Goal: Task Accomplishment & Management: Manage account settings

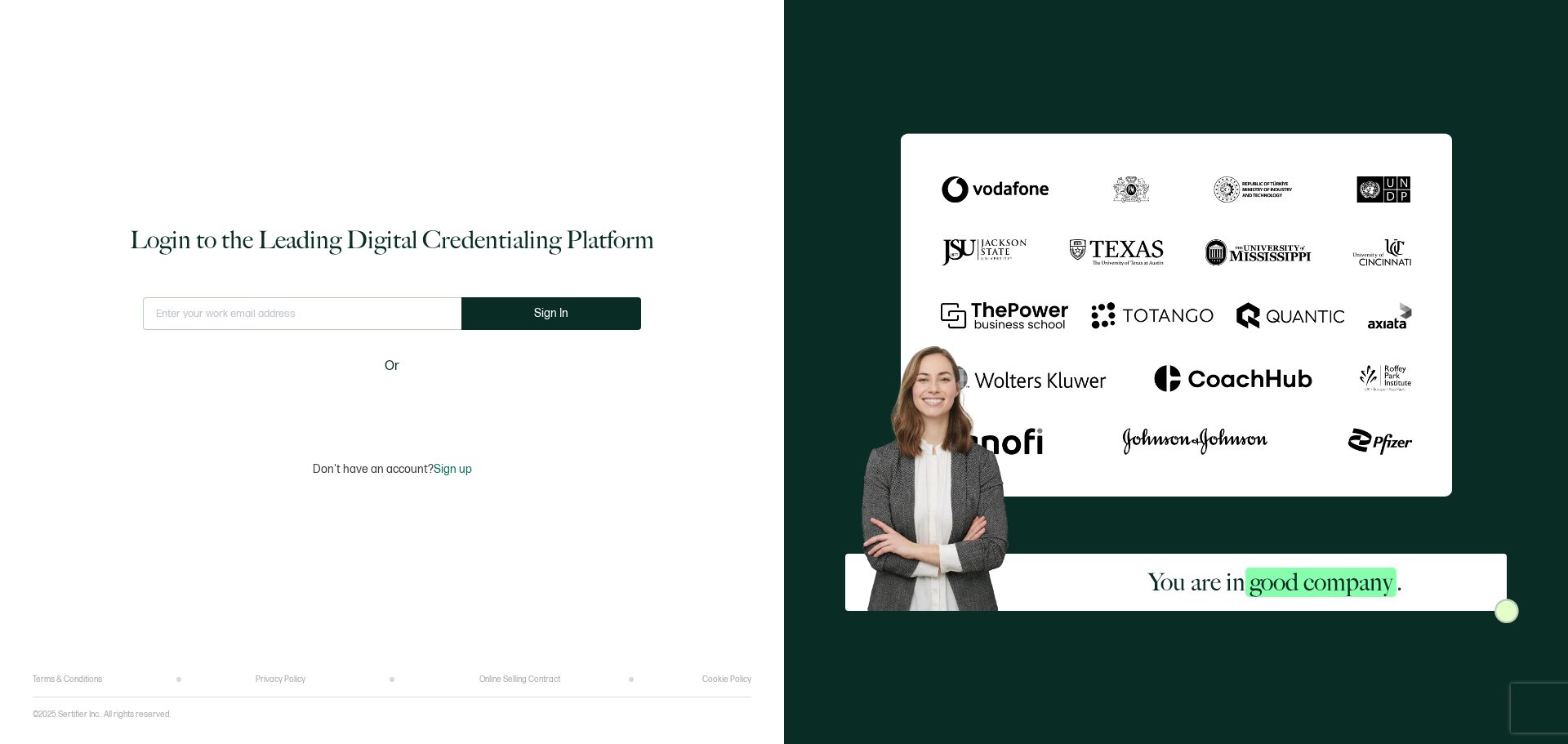
click at [385, 317] on input "text" at bounding box center [302, 313] width 319 height 32
click at [217, 324] on input "text" at bounding box center [302, 313] width 331 height 32
paste input "[EMAIL_ADDRESS][DOMAIN_NAME]"
type input "[EMAIL_ADDRESS][DOMAIN_NAME]"
click at [551, 315] on span "Sign In" at bounding box center [557, 312] width 34 height 12
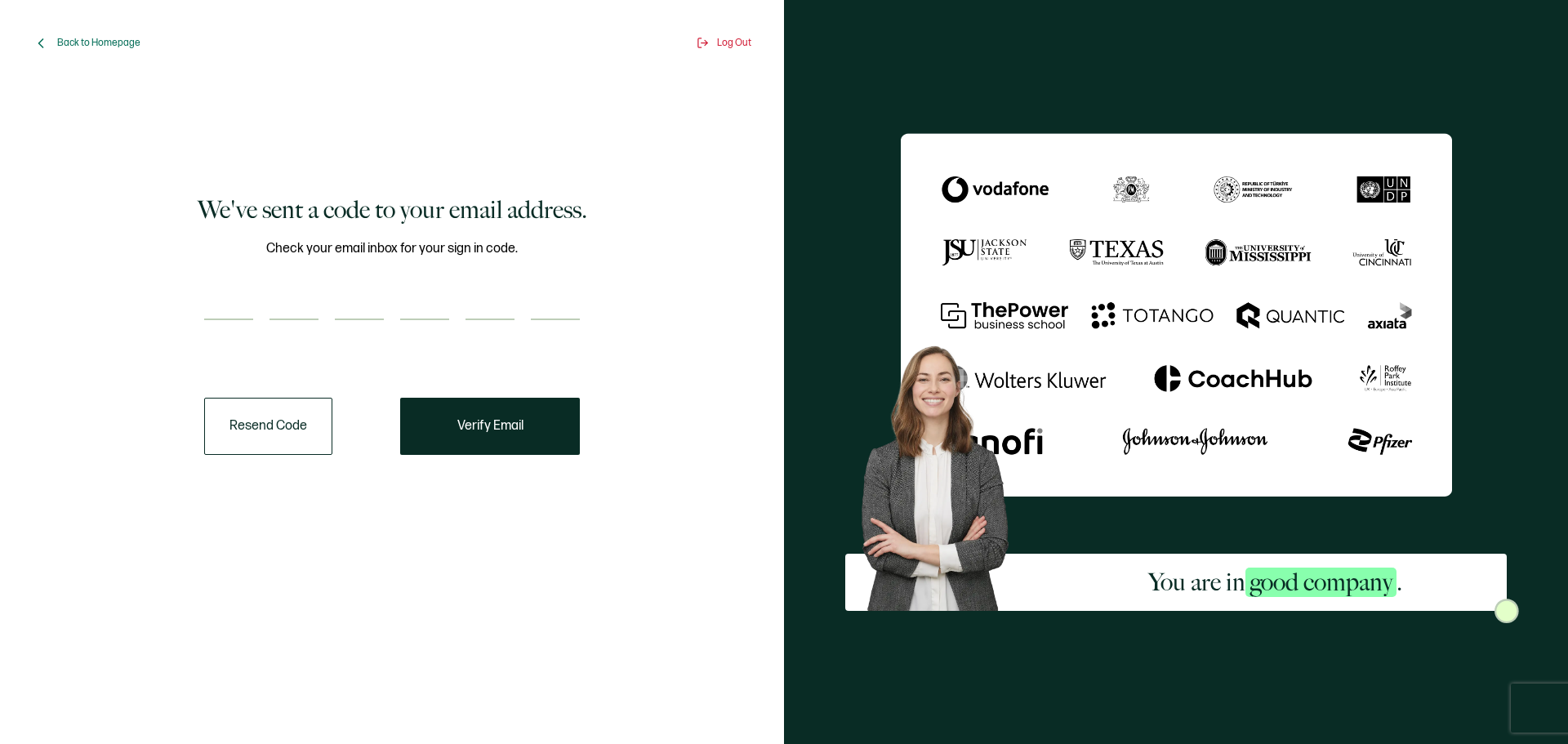
click at [249, 301] on input "number" at bounding box center [228, 303] width 49 height 32
paste input "8"
type input "8"
type input "1"
type input "7"
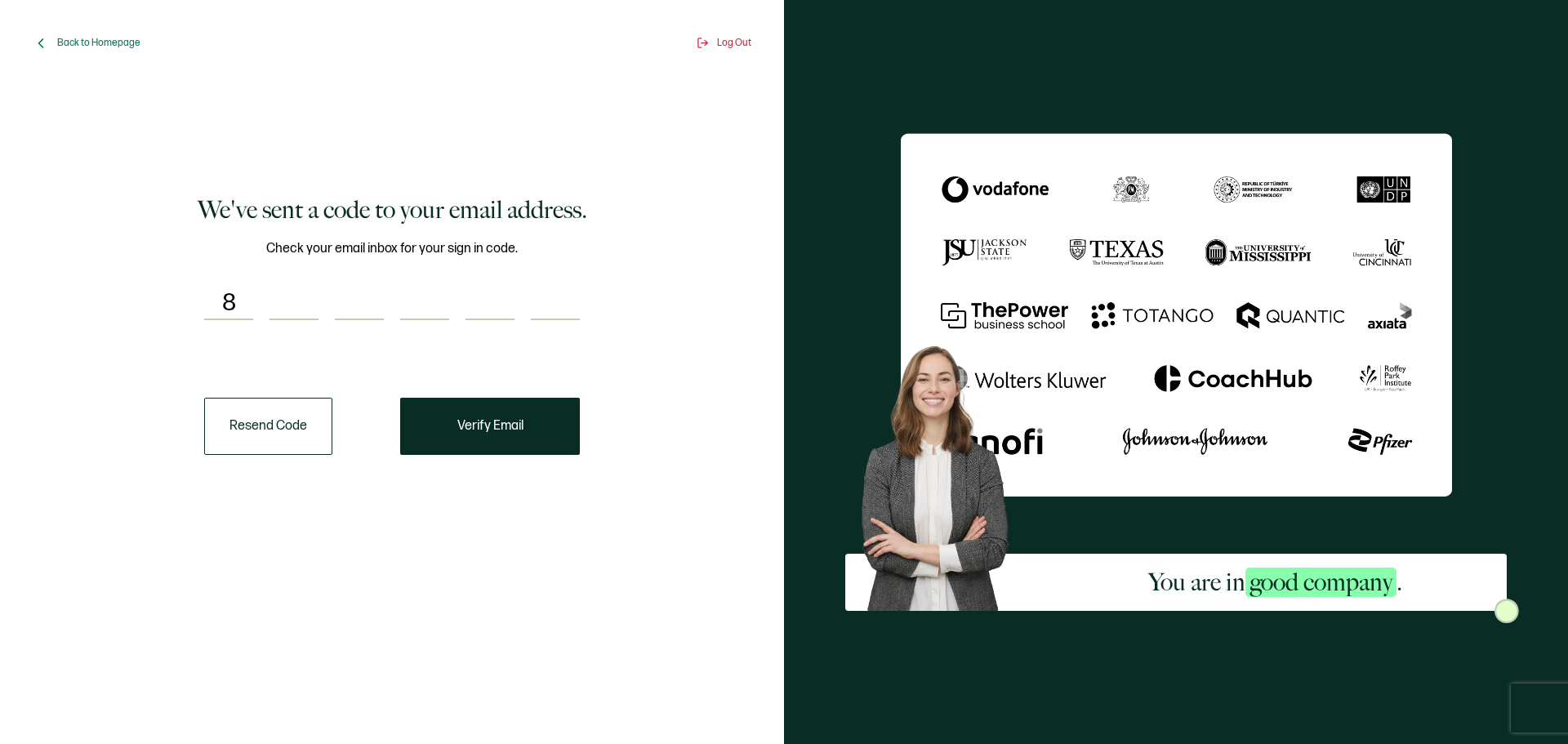
type input "1"
type input "0"
type input "9"
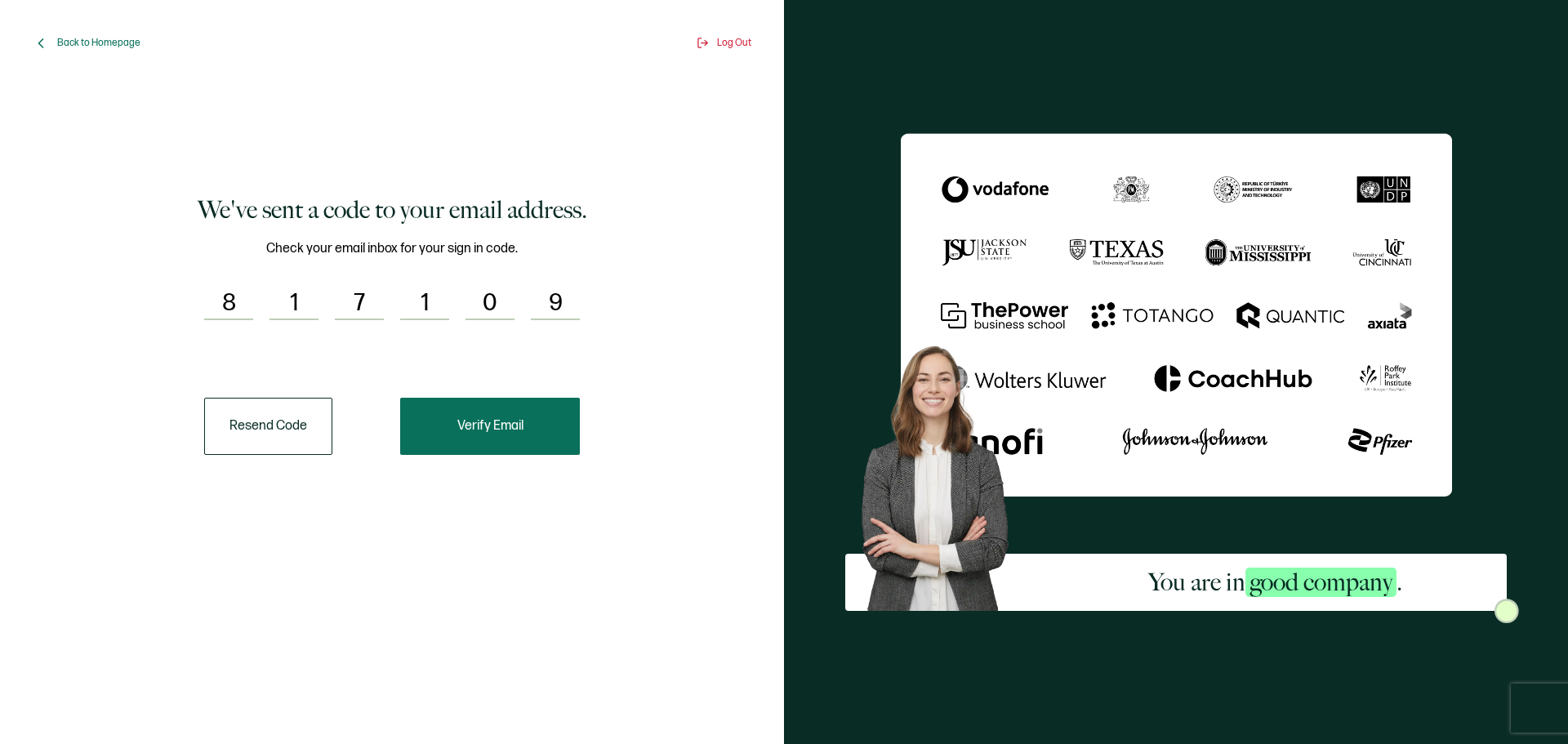
click at [537, 446] on button "Verify Email" at bounding box center [489, 426] width 180 height 57
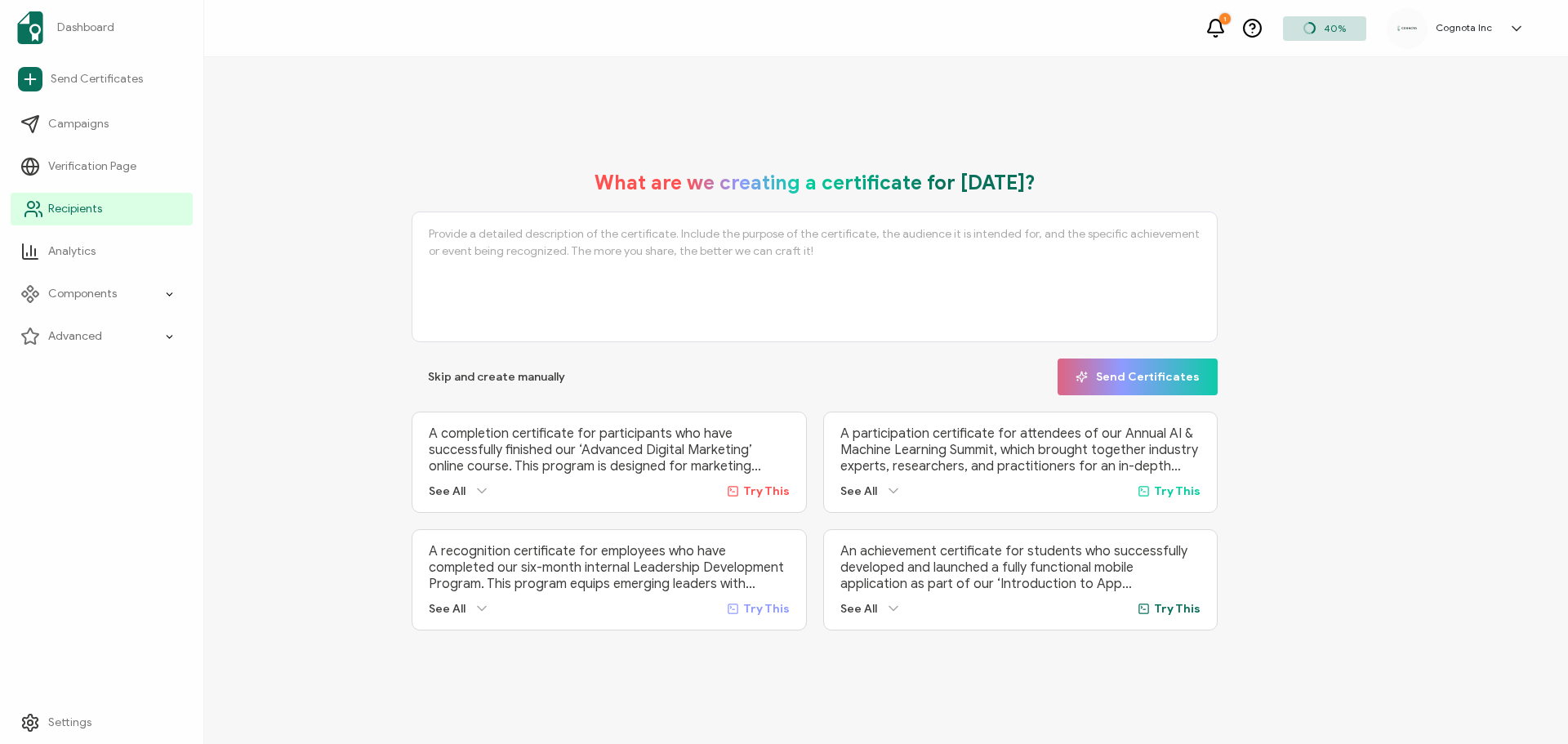
click at [88, 203] on span "Recipients" at bounding box center [75, 209] width 54 height 17
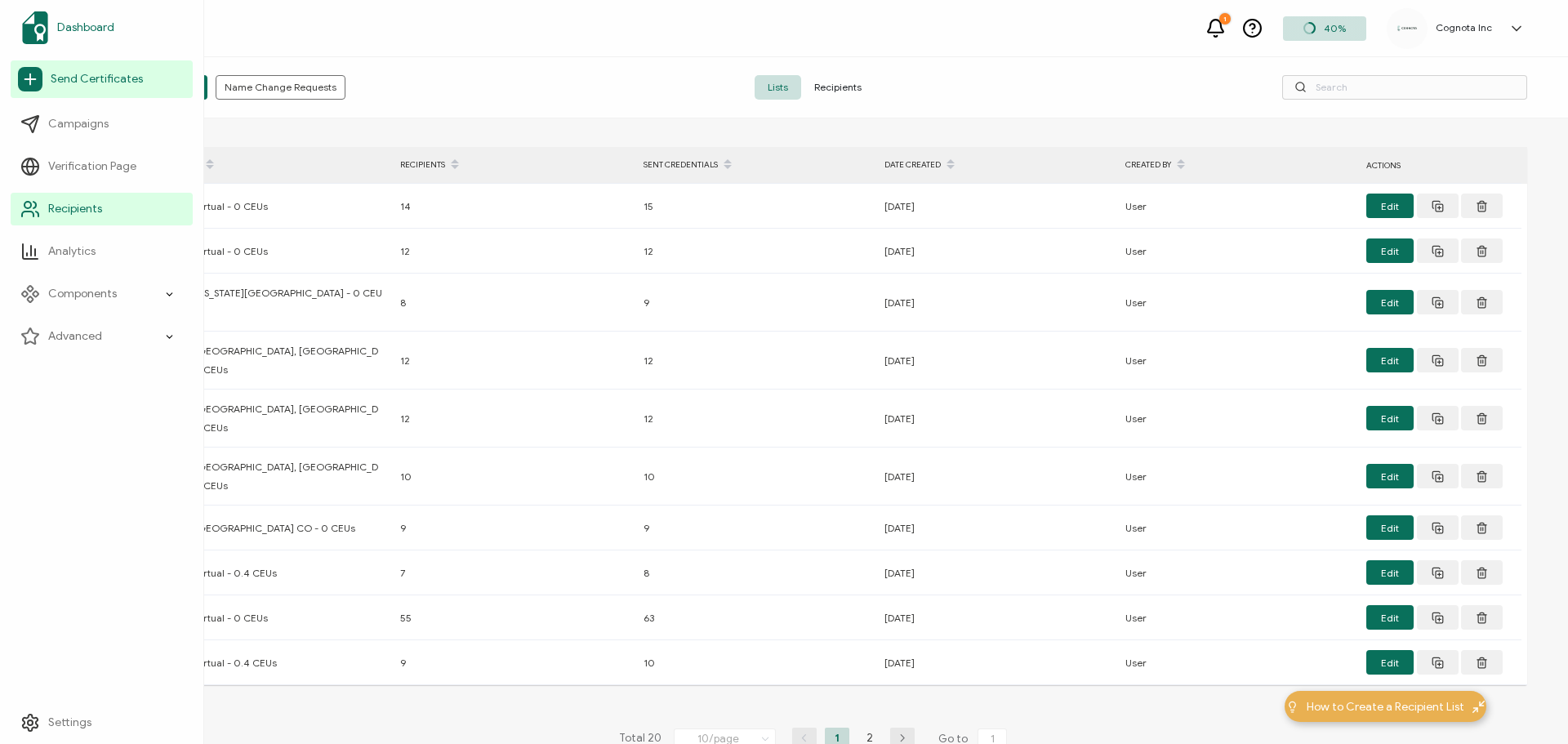
click at [116, 24] on link "Dashboard" at bounding box center [102, 28] width 182 height 46
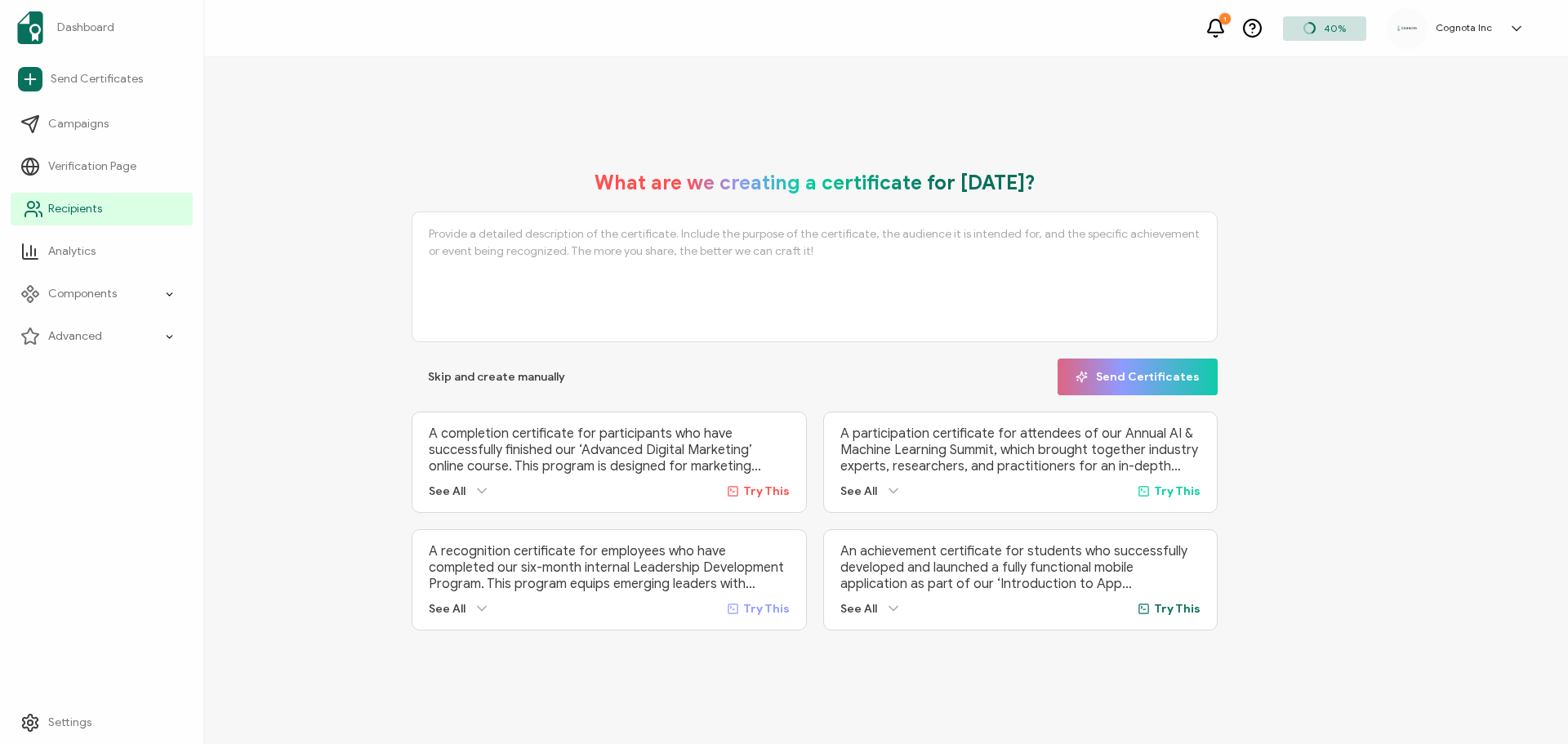
click at [89, 205] on span "Recipients" at bounding box center [75, 209] width 54 height 17
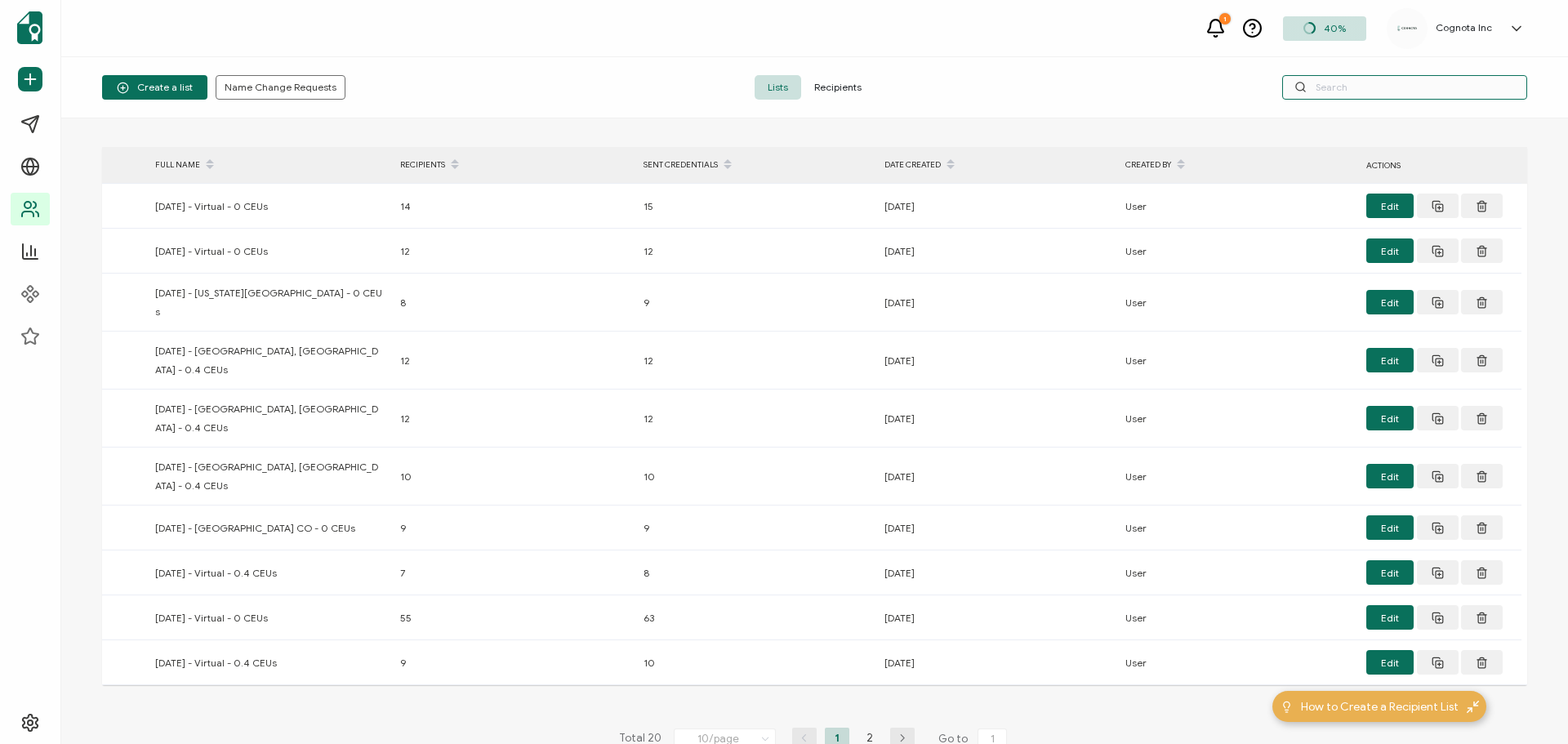
click at [1353, 88] on input "text" at bounding box center [1405, 87] width 245 height 25
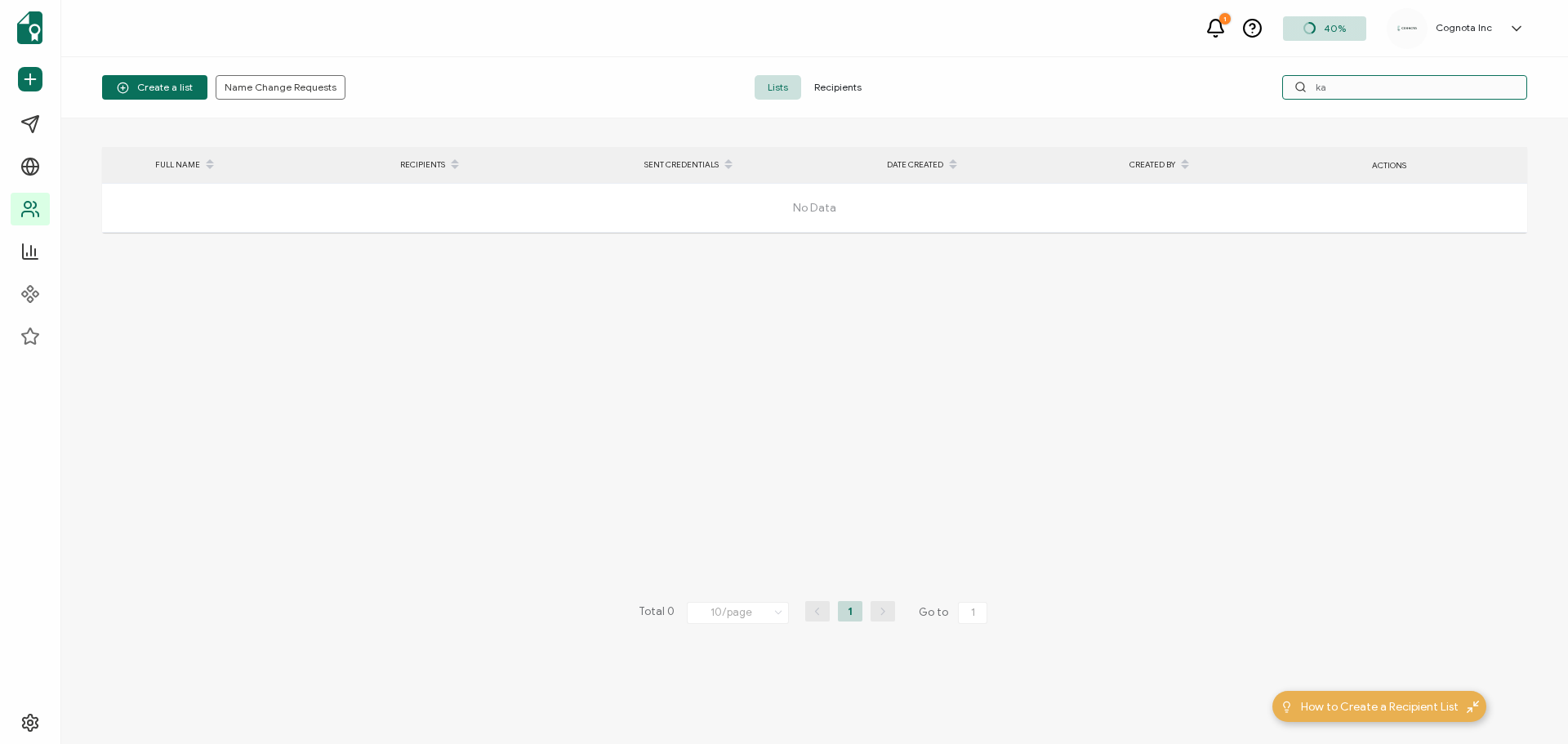
type input "k"
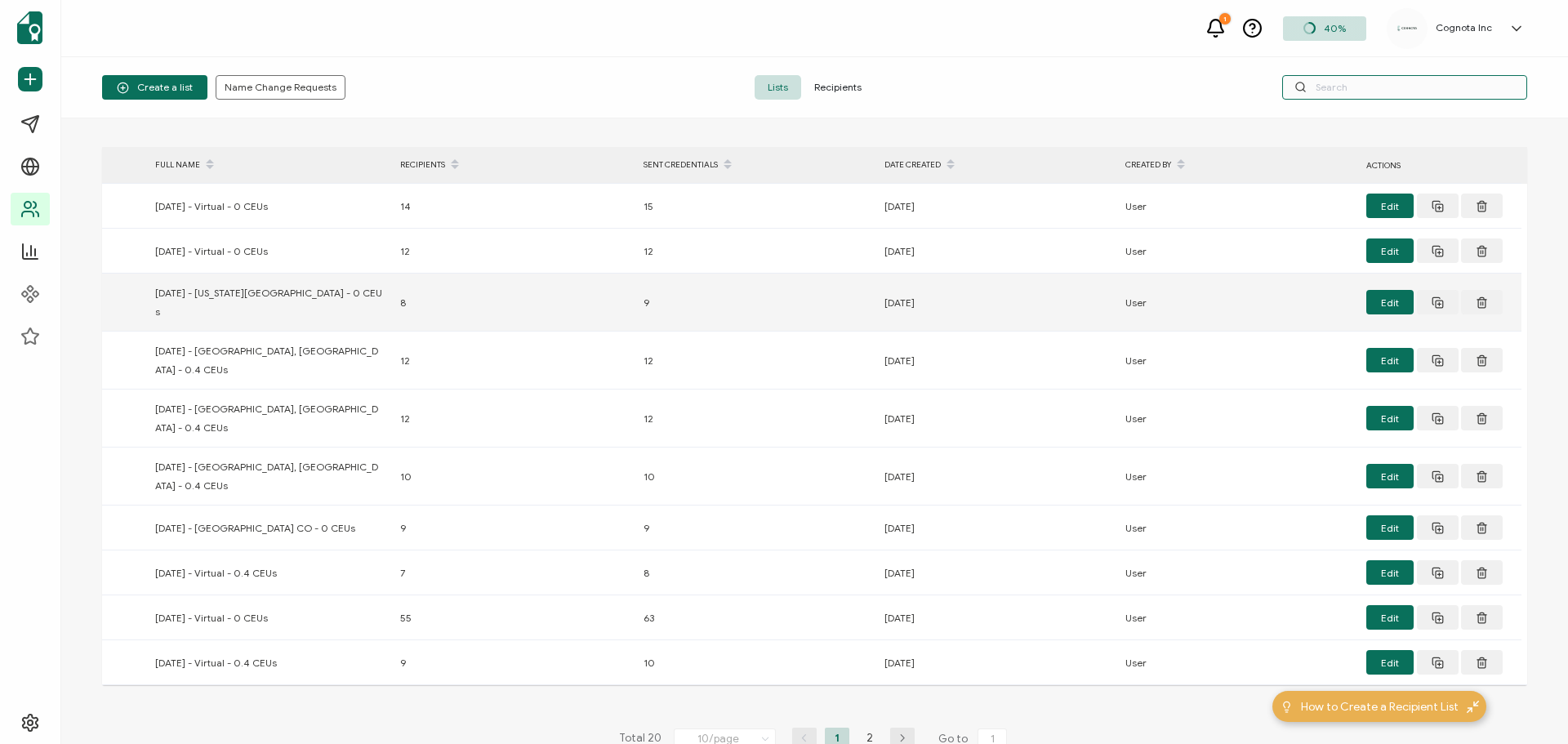
scroll to position [75, 0]
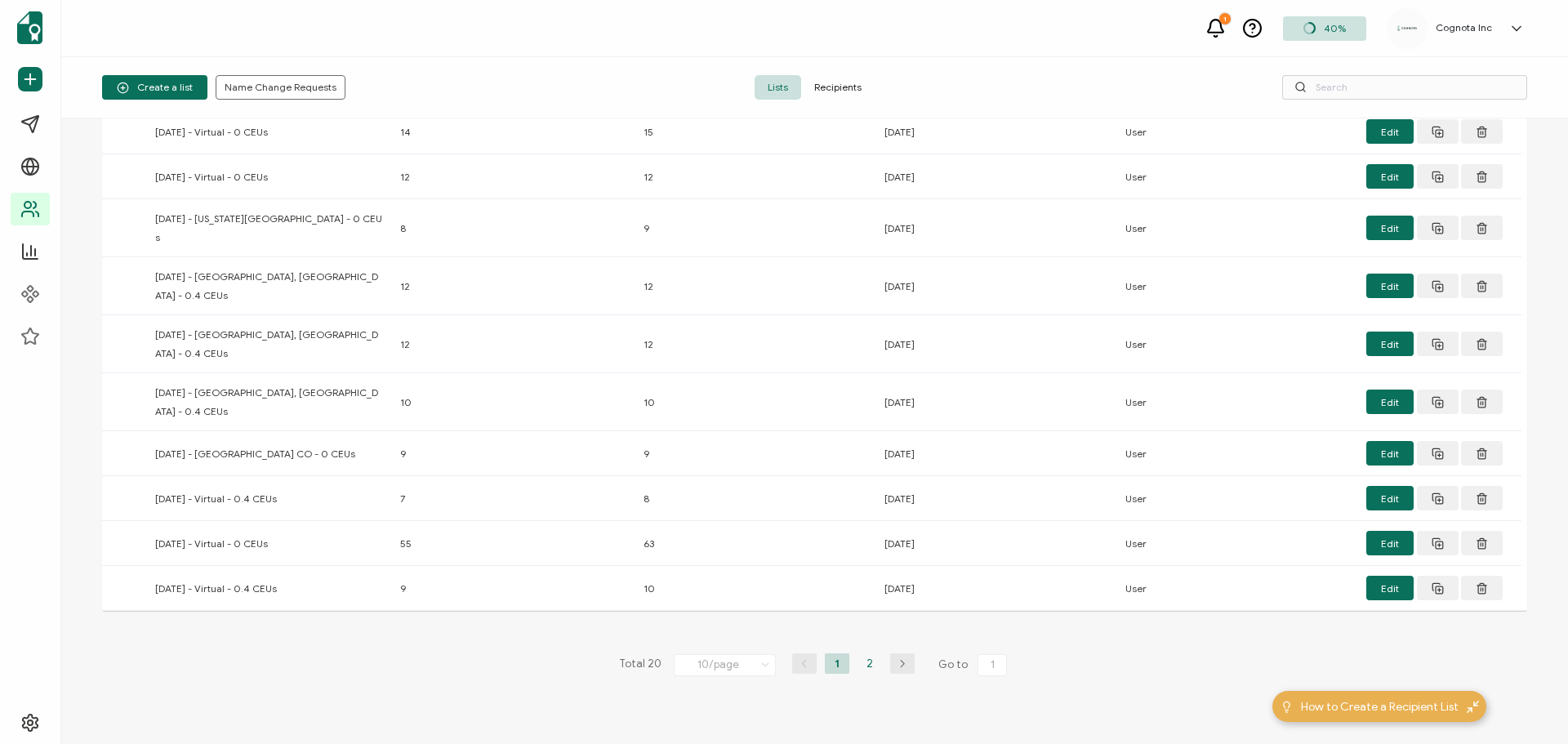
click at [860, 653] on li "2" at bounding box center [870, 663] width 25 height 20
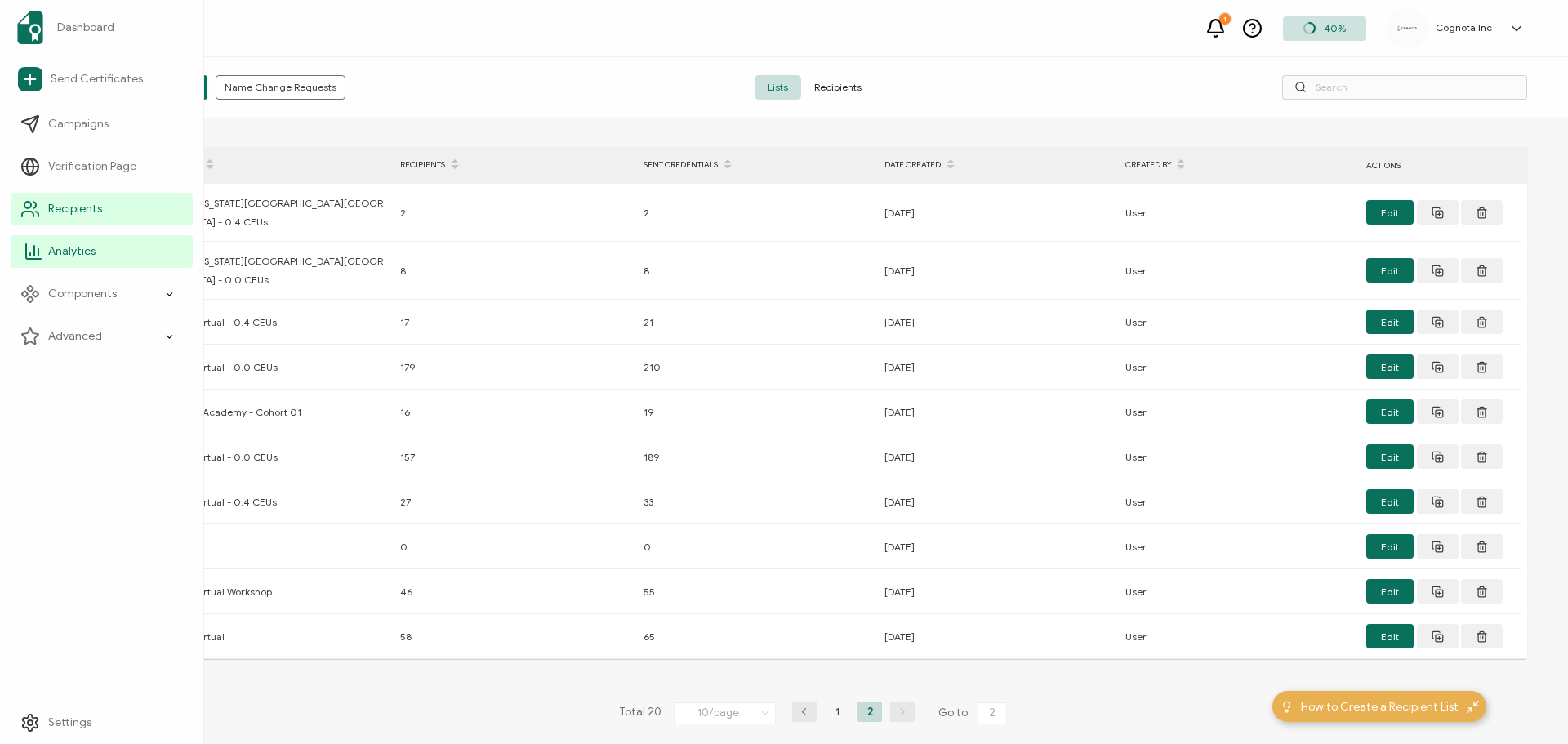
click at [43, 250] on link "Analytics" at bounding box center [102, 250] width 182 height 32
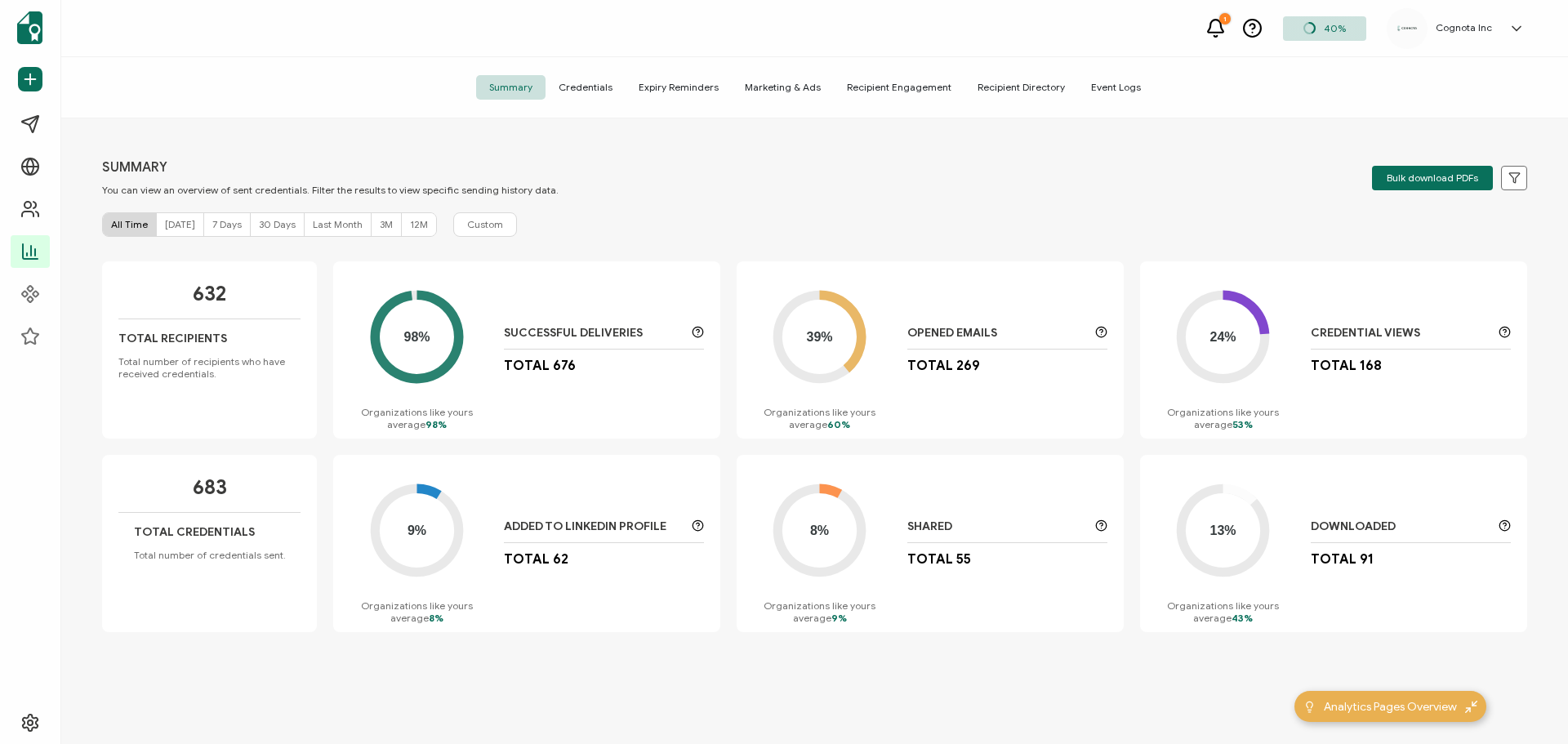
click at [607, 94] on span "Credentials" at bounding box center [585, 87] width 80 height 25
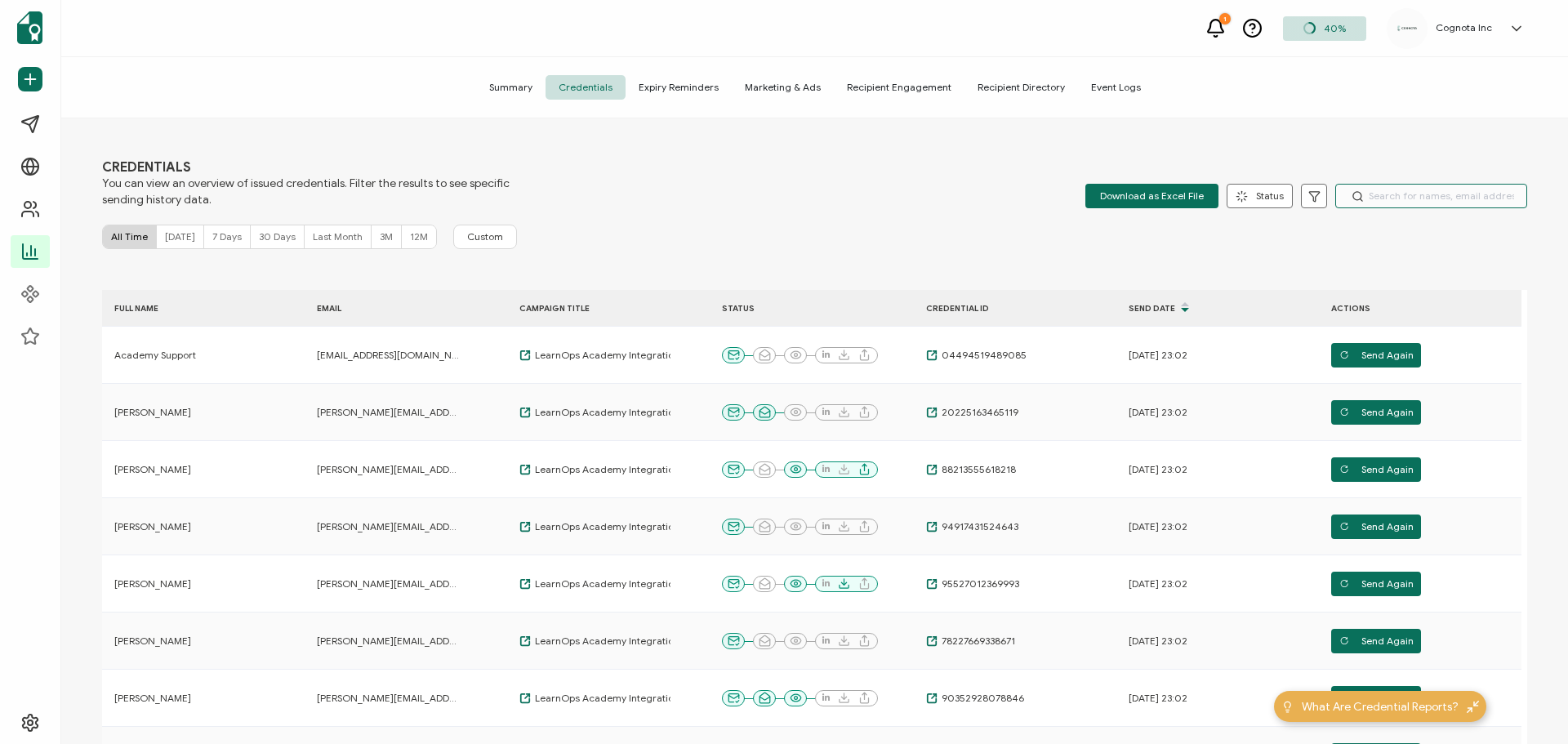
click at [1380, 193] on input "text" at bounding box center [1432, 195] width 192 height 25
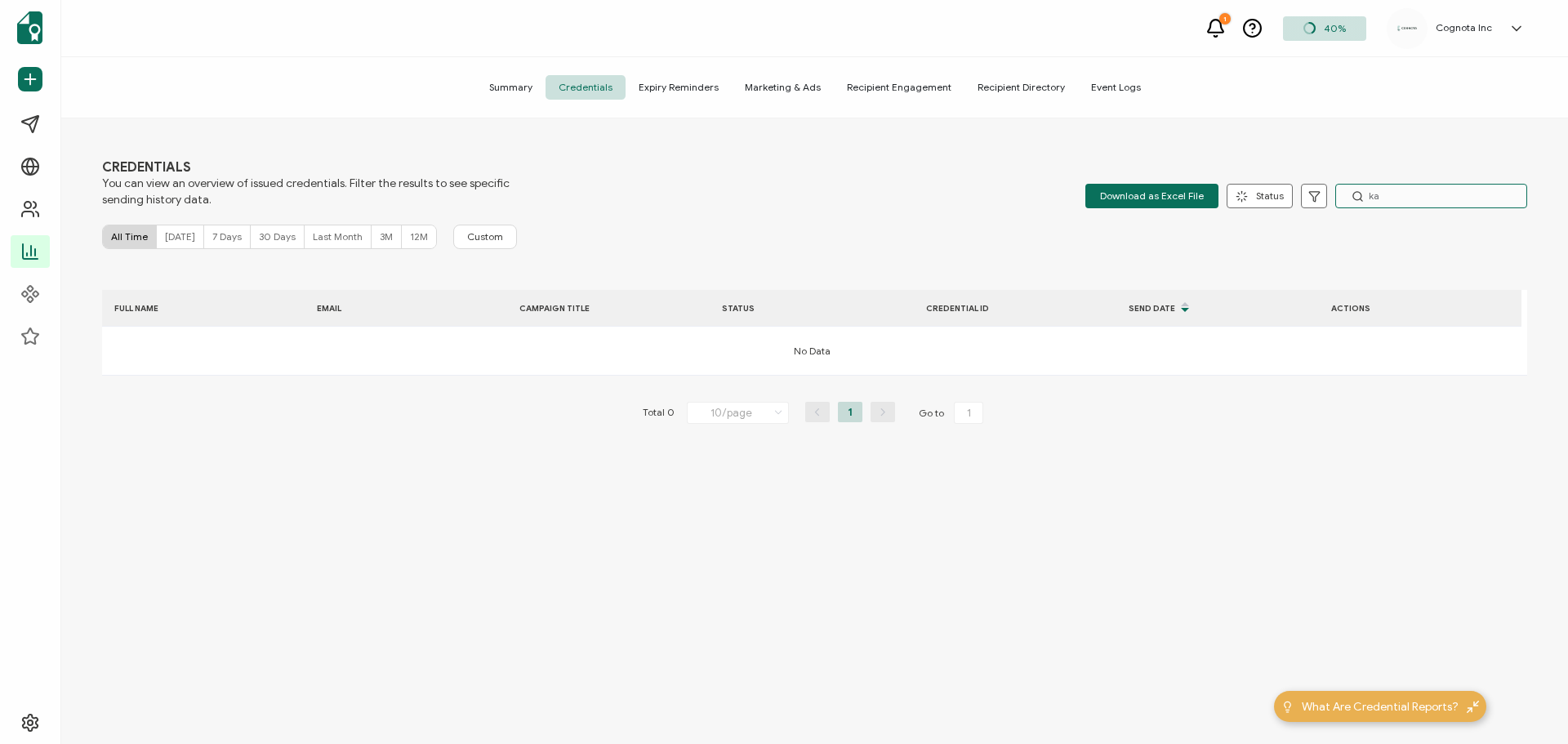
type input "k"
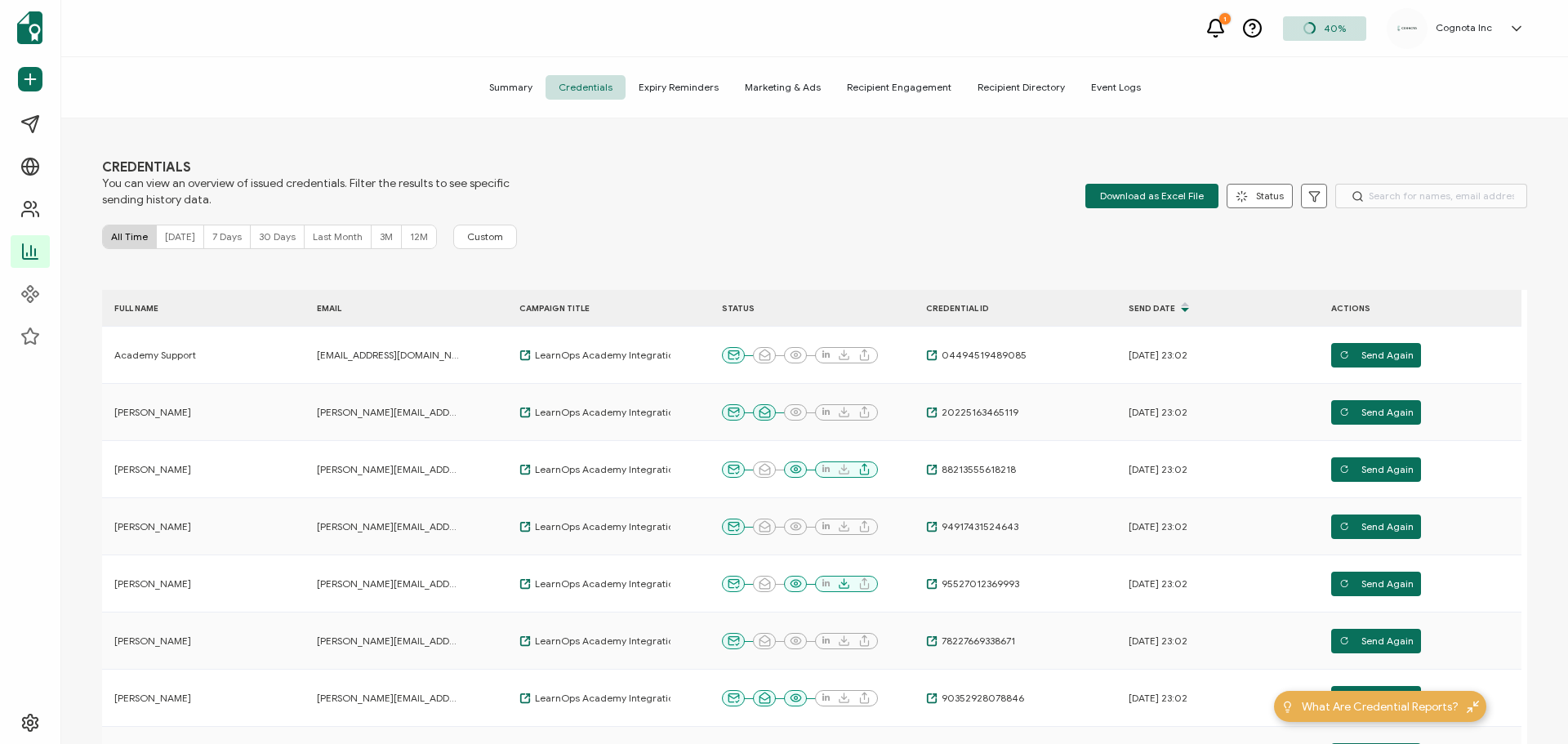
click at [1167, 310] on div "Send Date" at bounding box center [1198, 308] width 163 height 28
